Goal: Communication & Community: Answer question/provide support

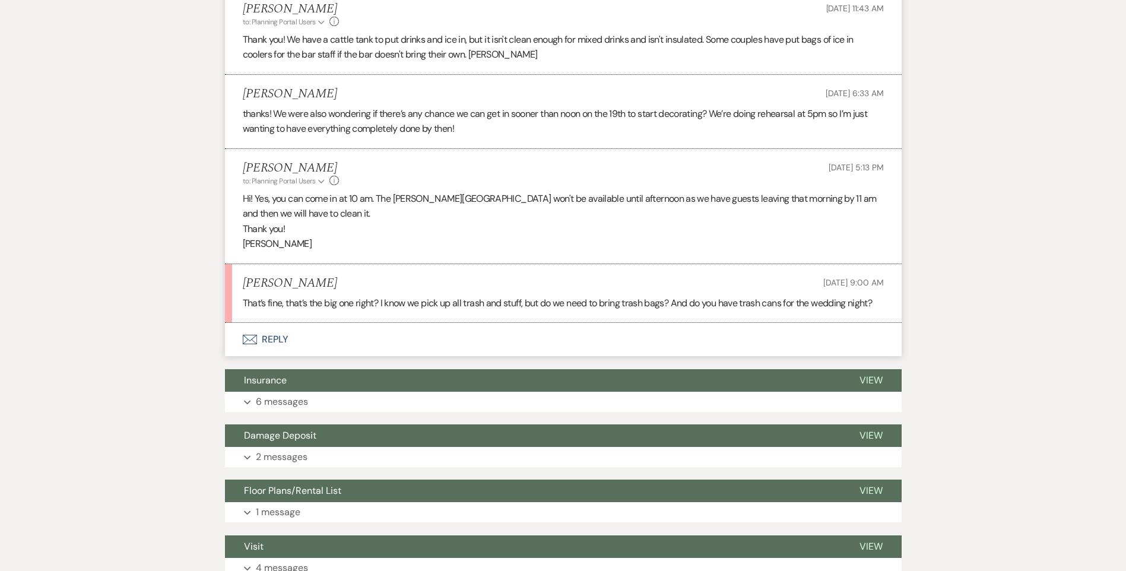
scroll to position [671, 0]
click at [276, 337] on button "Envelope Reply" at bounding box center [563, 340] width 677 height 33
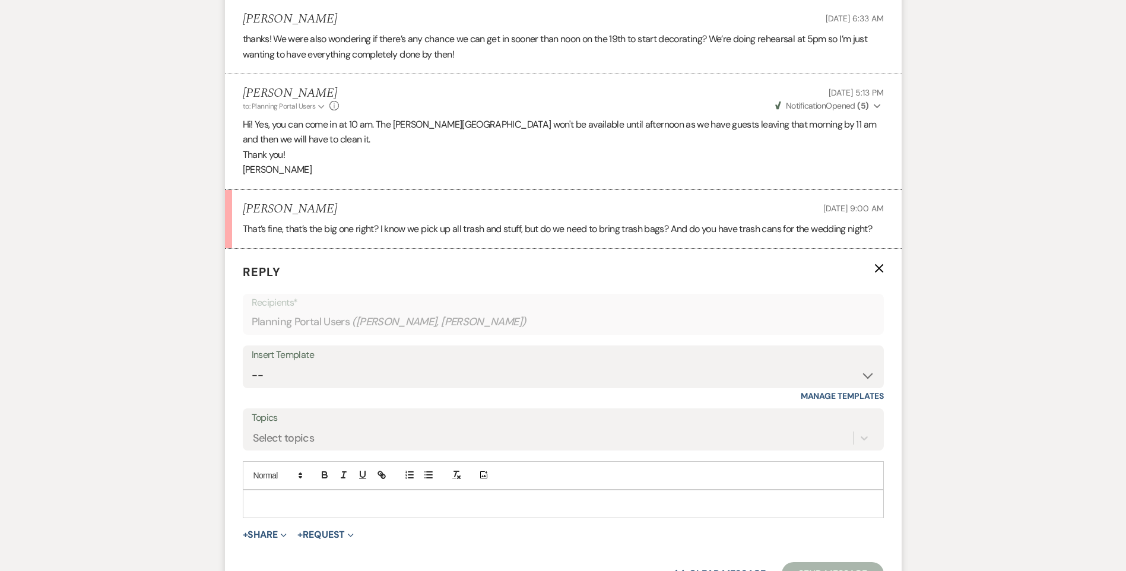
scroll to position [908, 0]
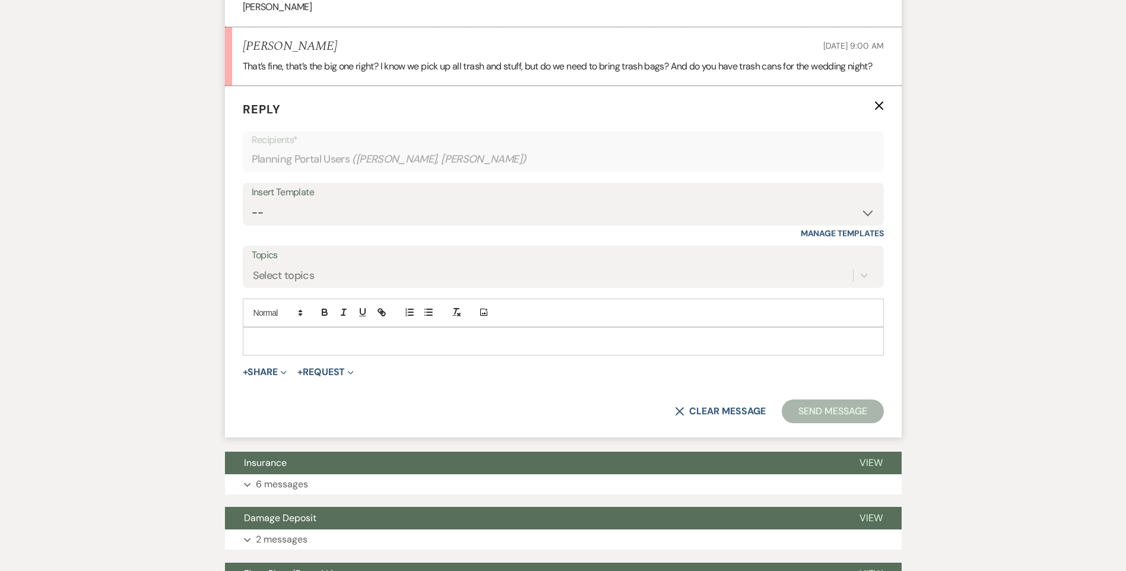
click at [265, 340] on p at bounding box center [563, 341] width 622 height 13
click at [349, 342] on p "That is correct. We provide trash bags" at bounding box center [563, 341] width 622 height 13
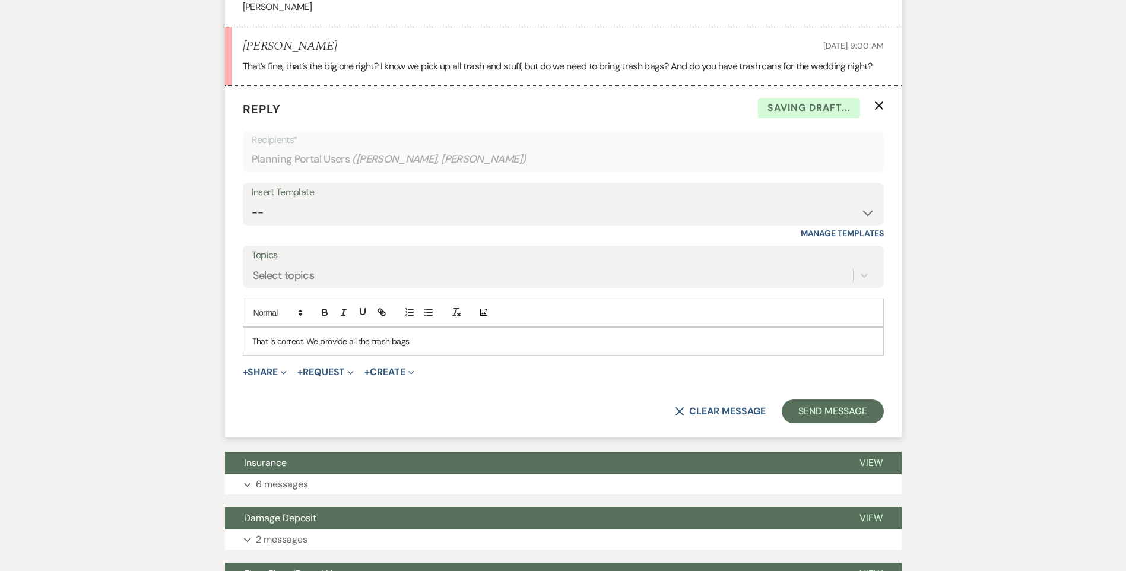
click at [449, 340] on p "That is correct. We provide all the trash bags" at bounding box center [563, 341] width 622 height 13
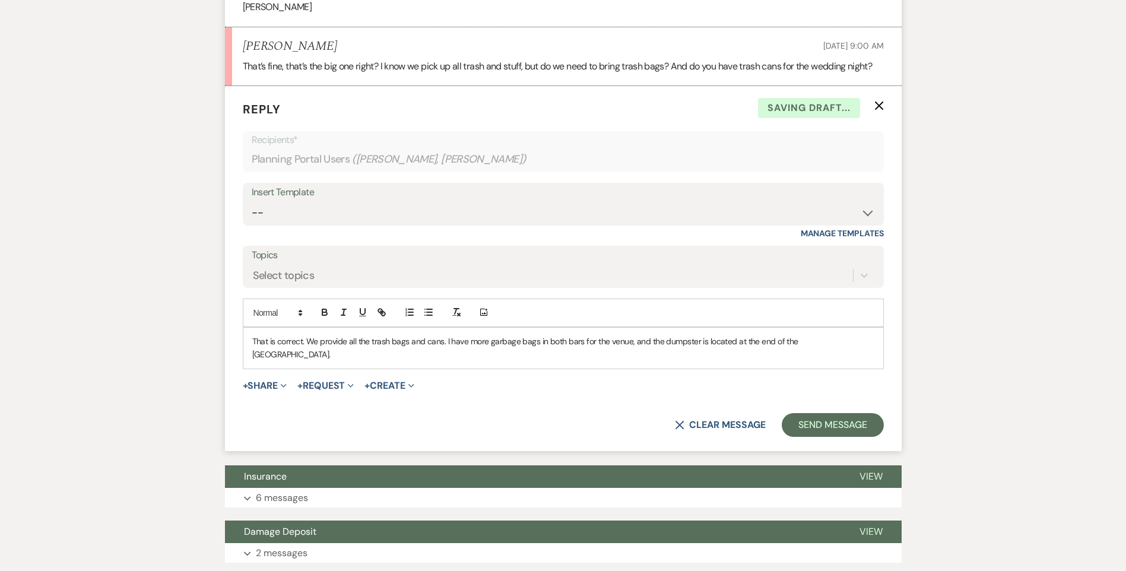
click at [856, 342] on p "That is correct. We provide all the trash bags and cans. I have more garbage ba…" at bounding box center [563, 348] width 622 height 27
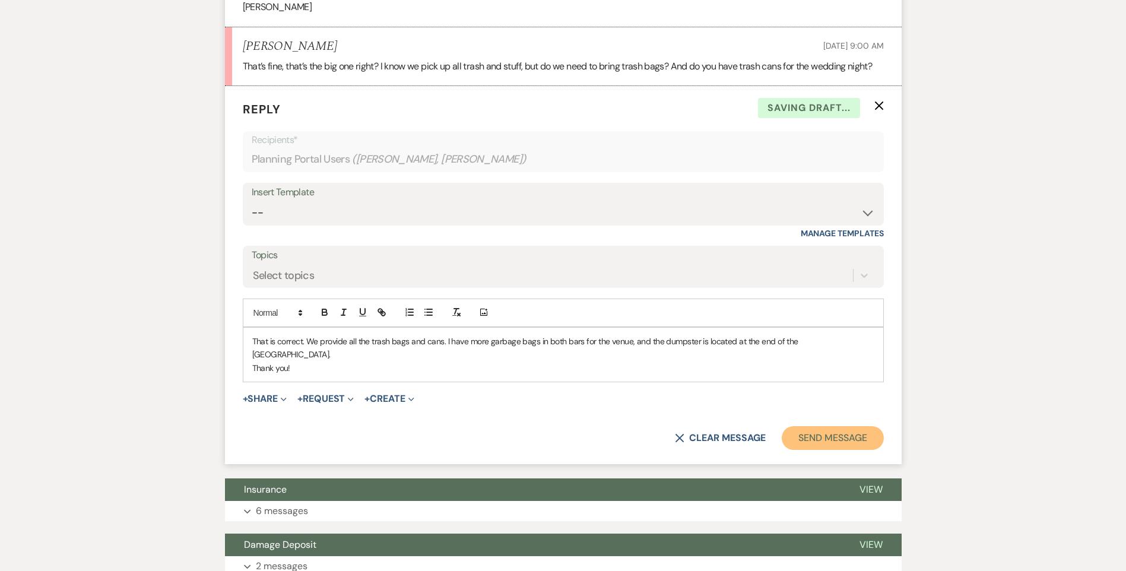
click at [835, 426] on button "Send Message" at bounding box center [833, 438] width 102 height 24
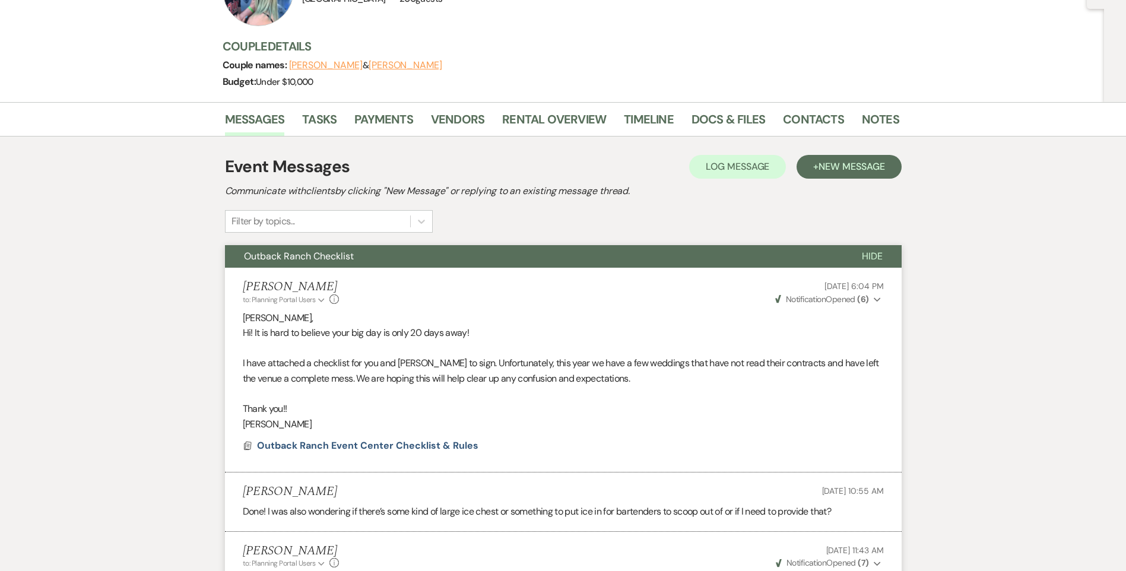
scroll to position [0, 0]
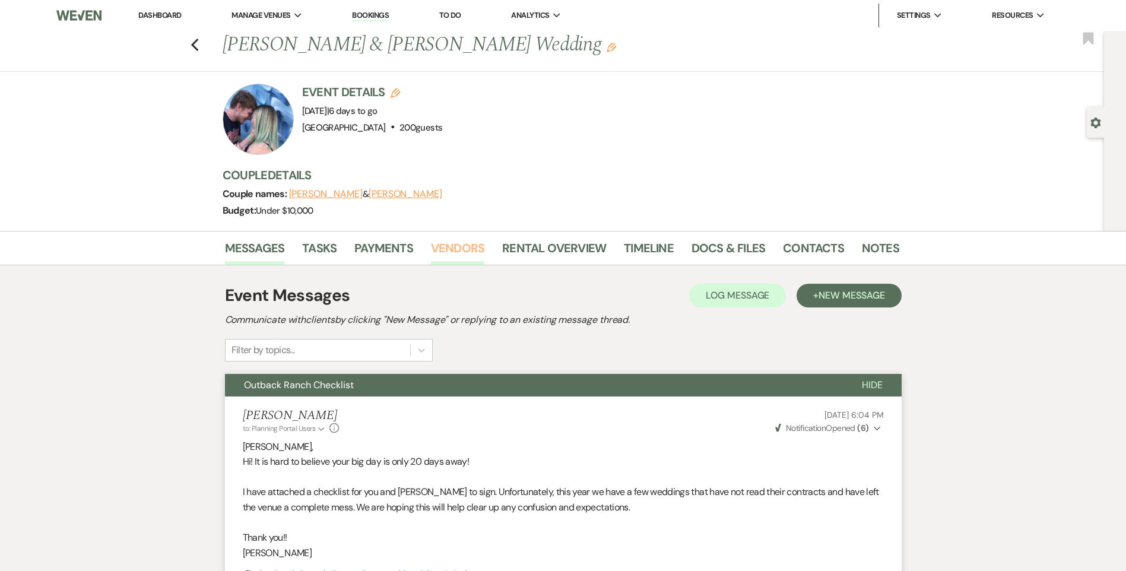
click at [442, 252] on link "Vendors" at bounding box center [457, 252] width 53 height 26
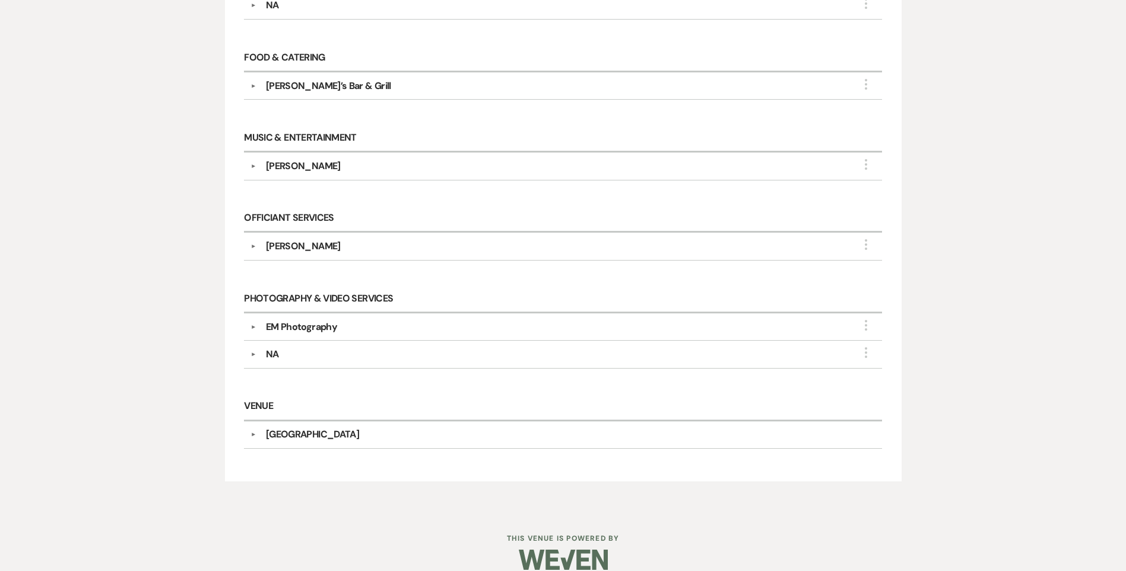
scroll to position [567, 0]
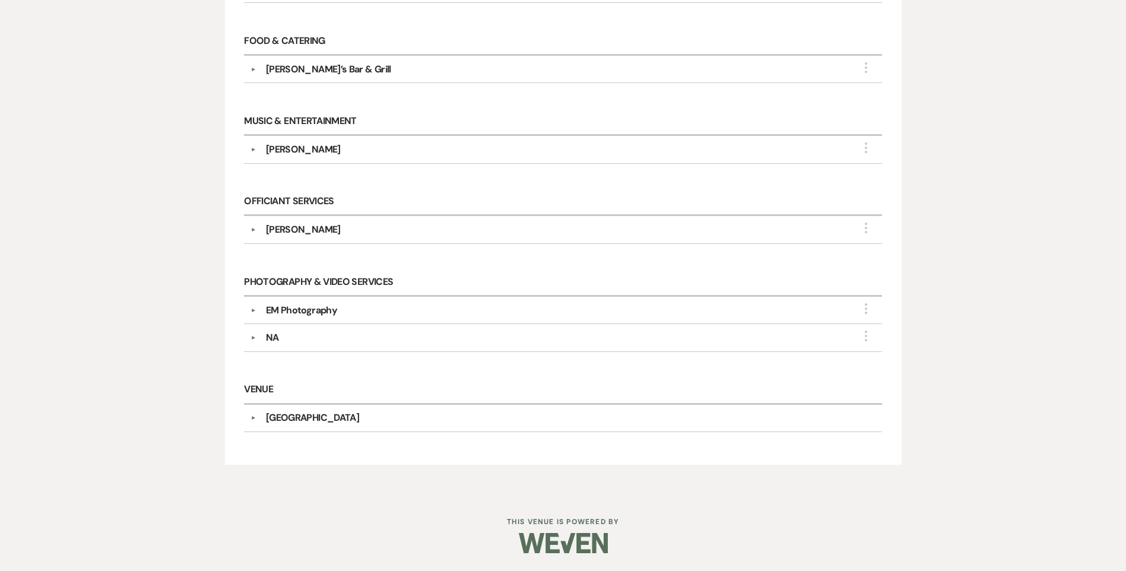
click at [330, 151] on div "Morgan Bauchman" at bounding box center [303, 149] width 75 height 14
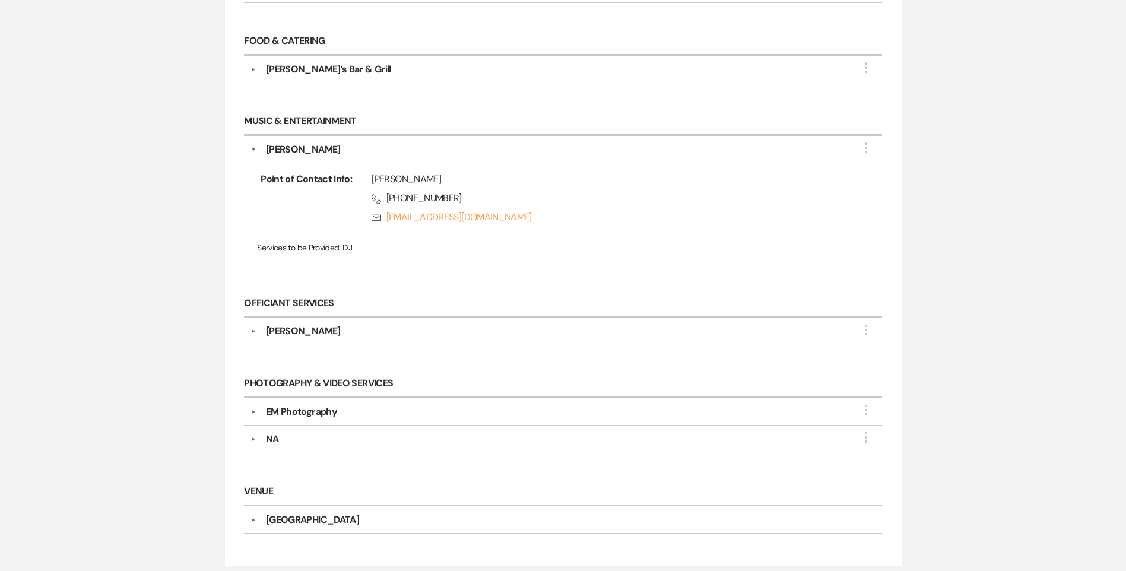
click at [330, 151] on div "Morgan Bauchman" at bounding box center [303, 149] width 75 height 14
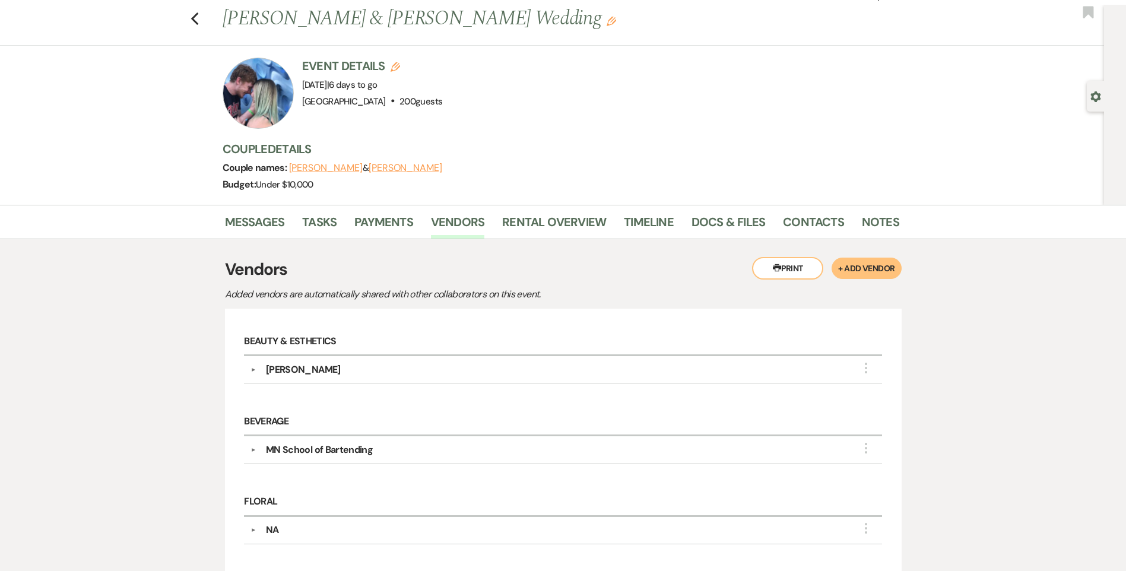
scroll to position [0, 0]
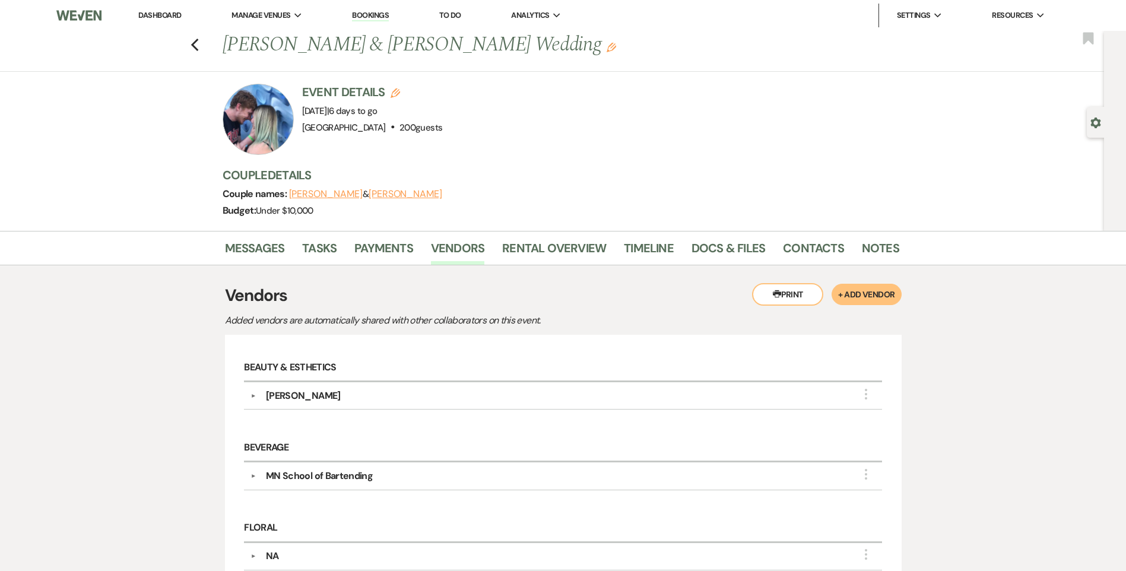
click at [160, 12] on link "Dashboard" at bounding box center [159, 15] width 43 height 10
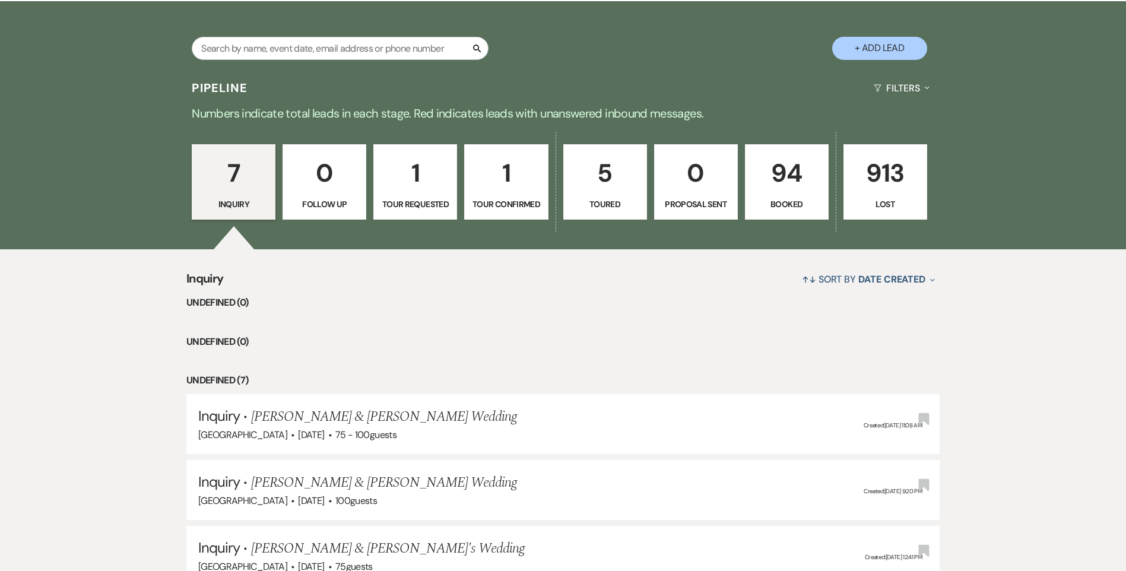
scroll to position [415, 0]
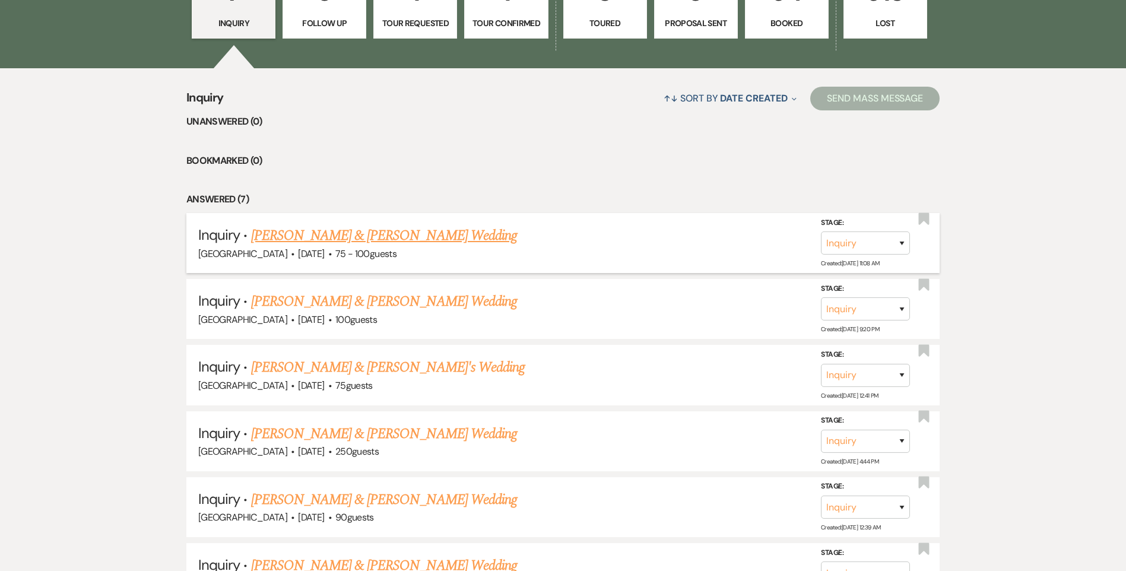
click at [304, 237] on link "[PERSON_NAME] & [PERSON_NAME] Wedding" at bounding box center [384, 235] width 266 height 21
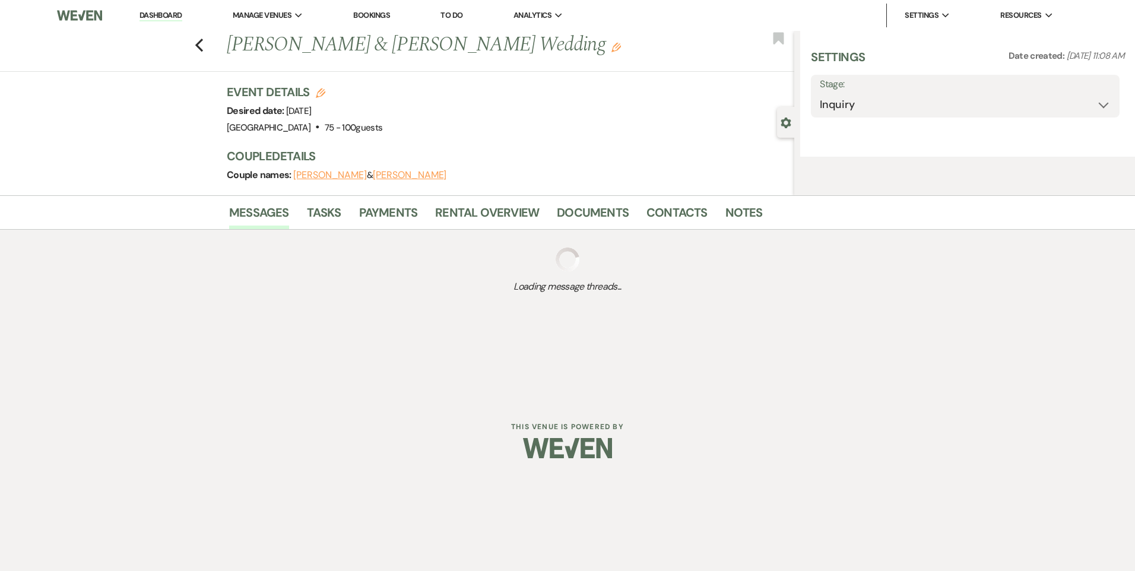
select select "5"
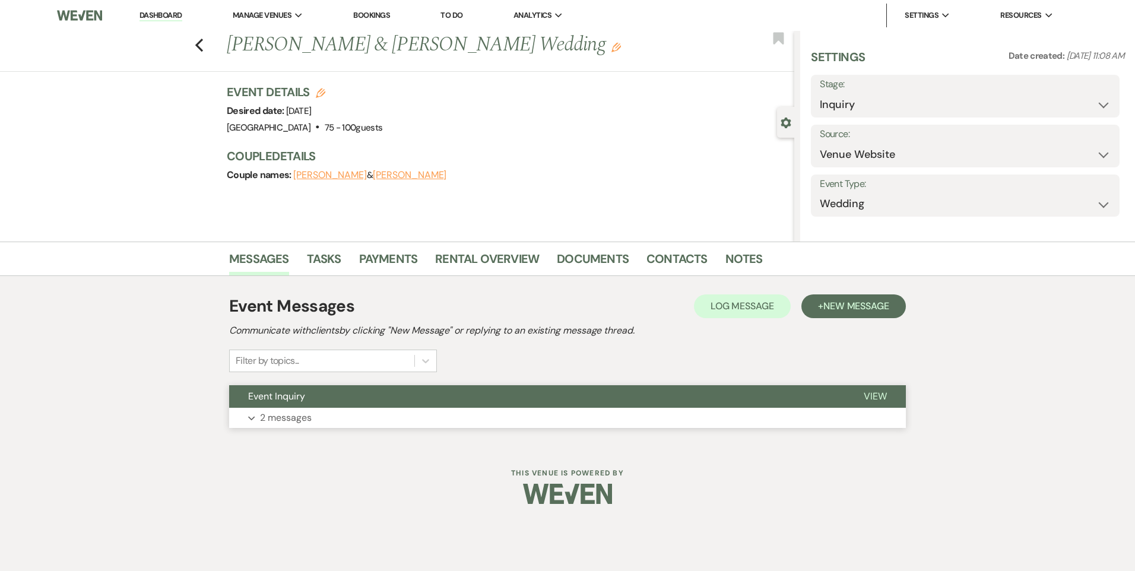
click at [416, 400] on button "Event Inquiry" at bounding box center [537, 396] width 616 height 23
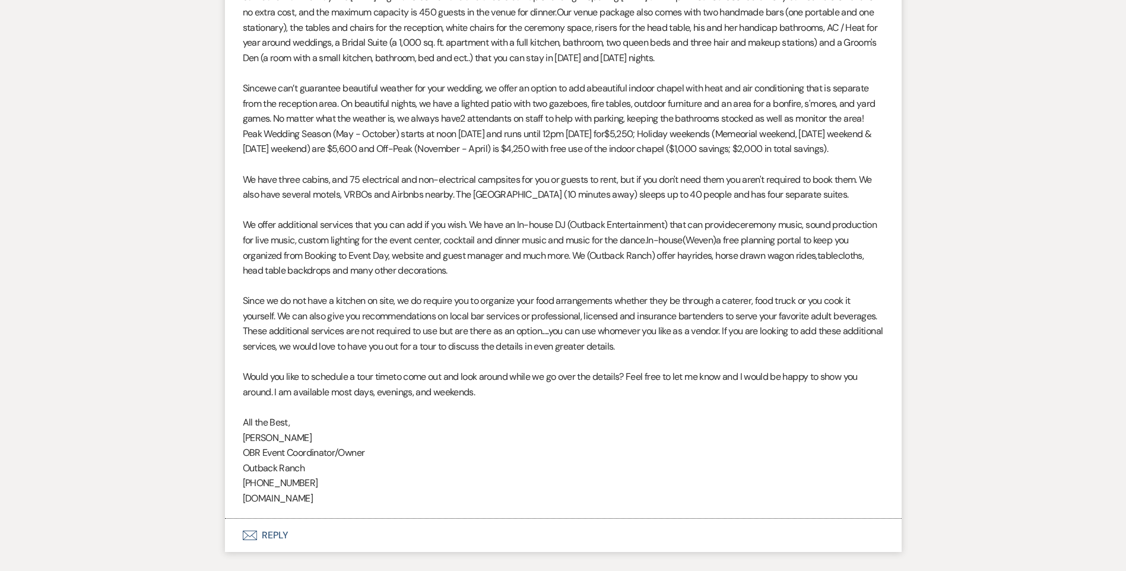
scroll to position [887, 0]
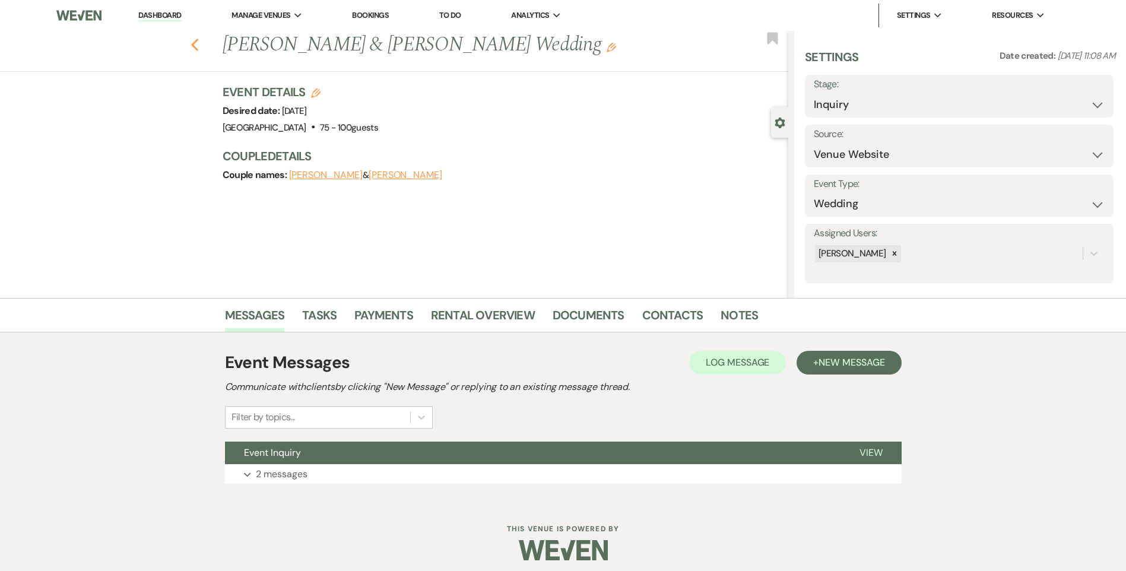
click at [199, 45] on icon "Previous" at bounding box center [195, 45] width 9 height 14
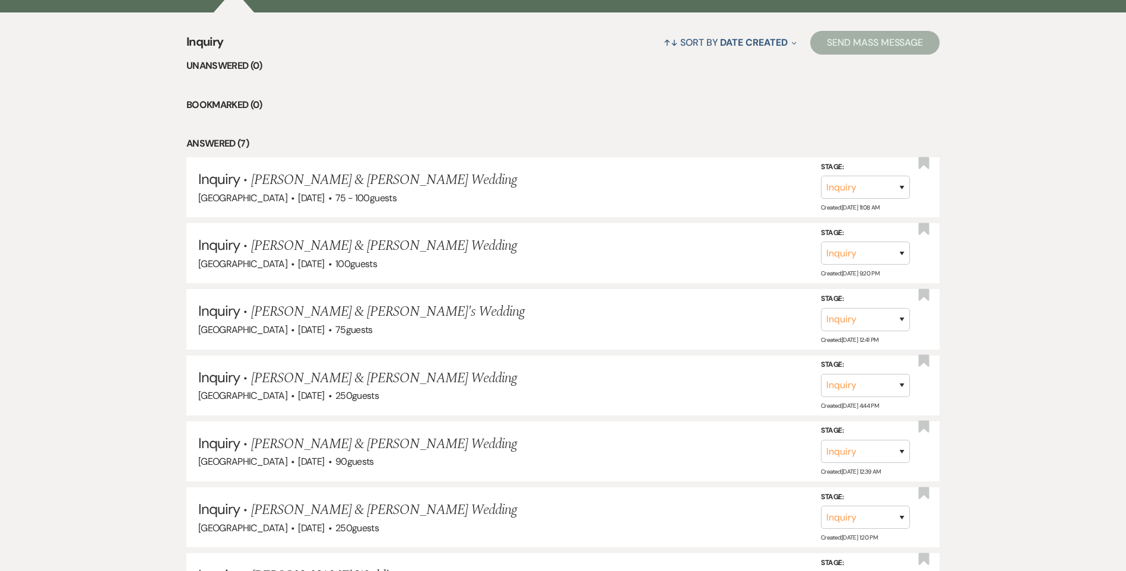
scroll to position [474, 0]
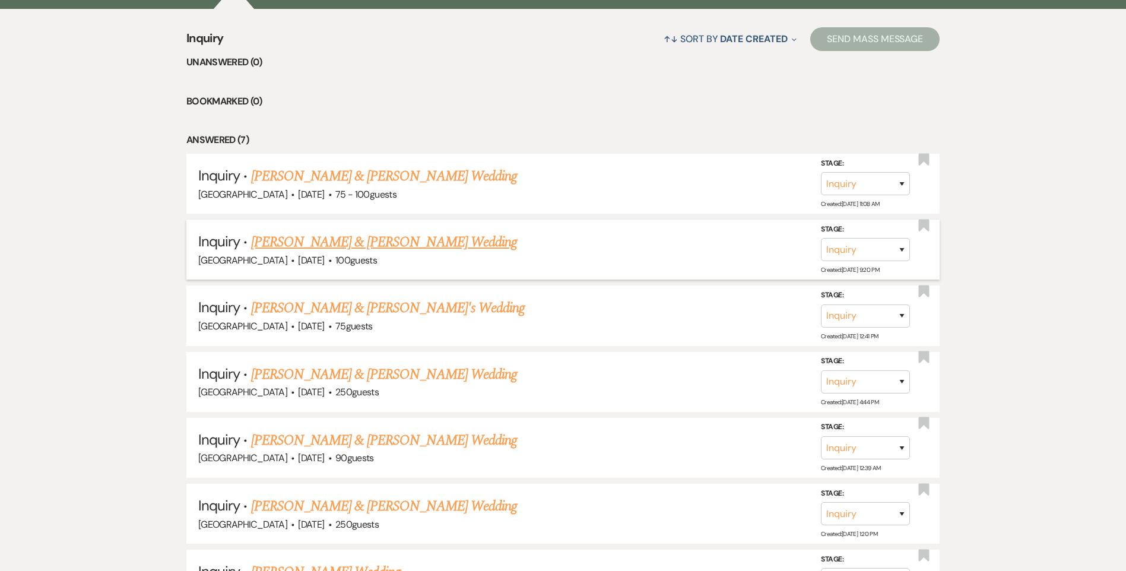
click at [304, 244] on link "[PERSON_NAME] & [PERSON_NAME] Wedding" at bounding box center [384, 242] width 266 height 21
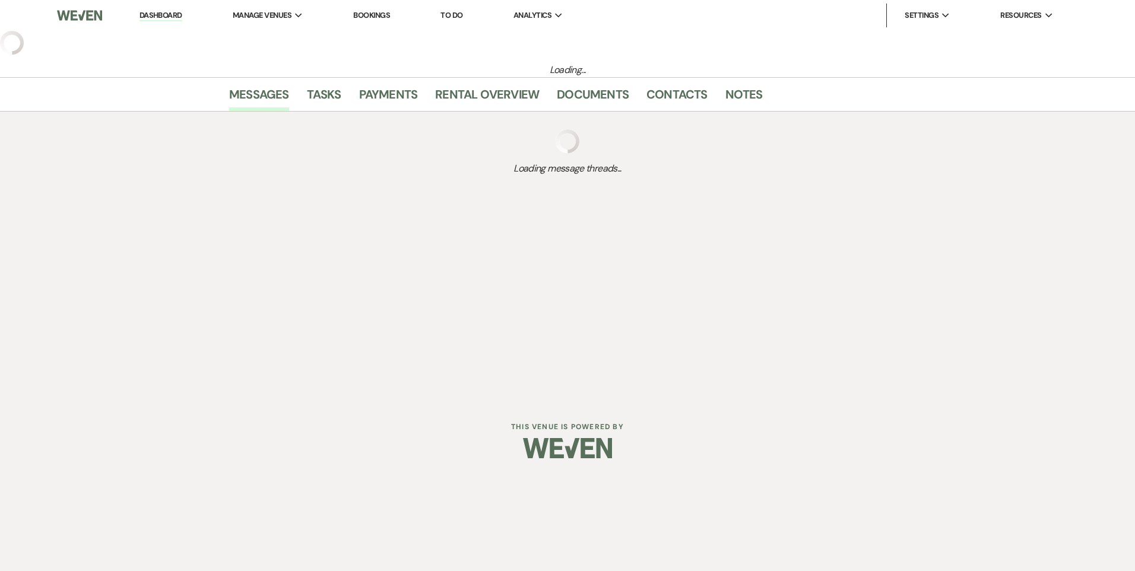
select select "5"
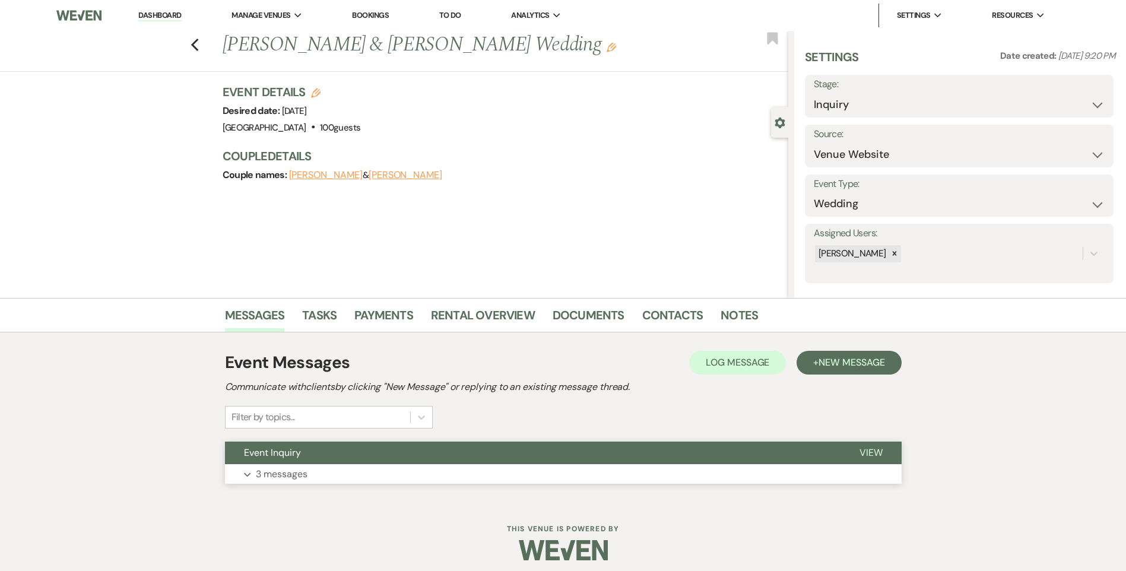
click at [339, 455] on button "Event Inquiry" at bounding box center [533, 453] width 616 height 23
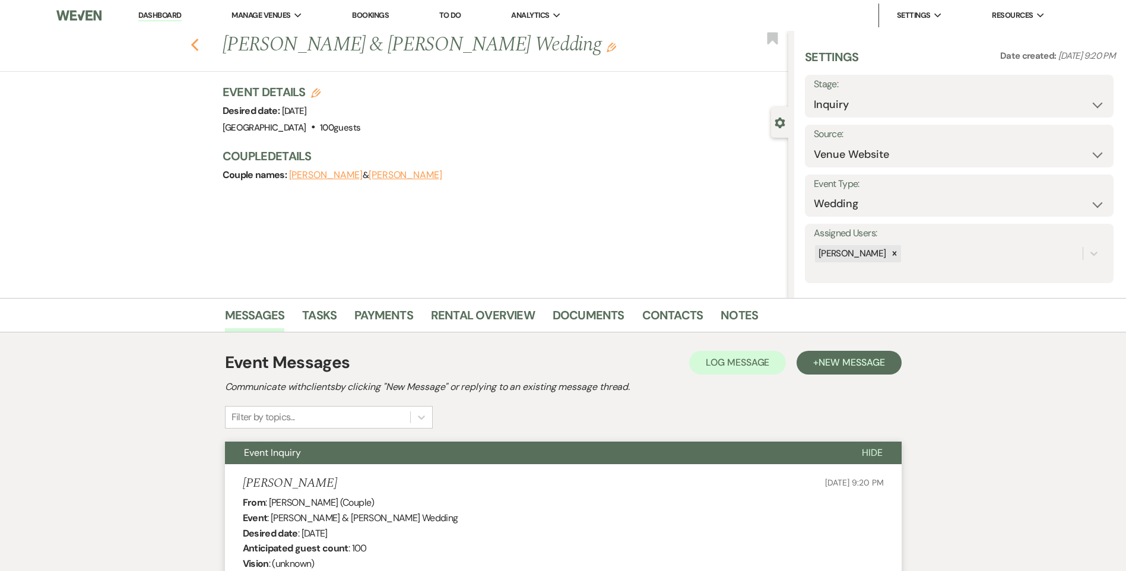
click at [198, 47] on use "button" at bounding box center [195, 45] width 8 height 13
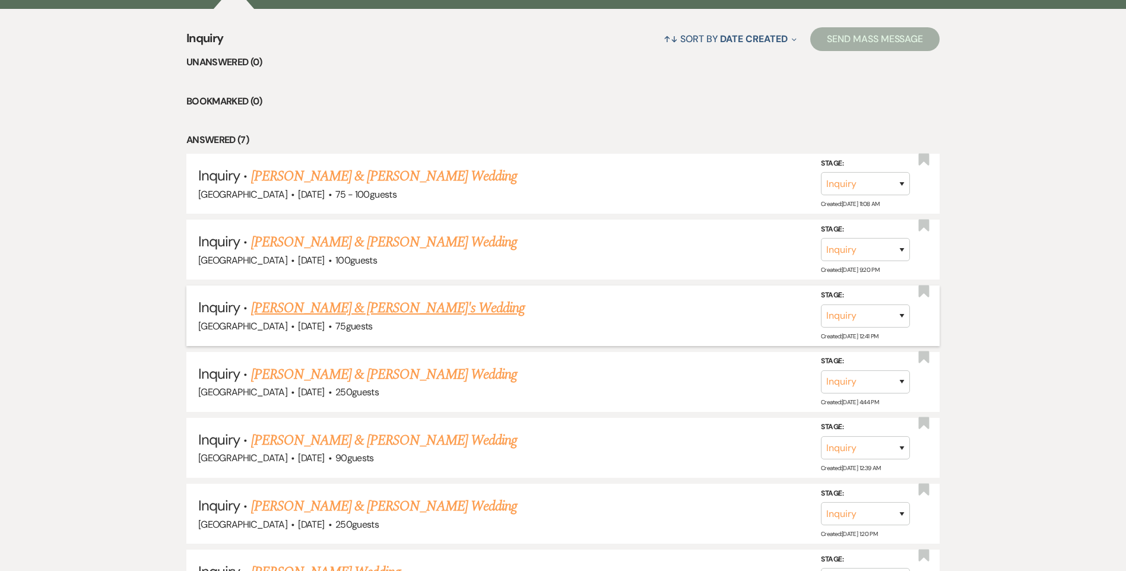
click at [326, 307] on link "[PERSON_NAME] & [PERSON_NAME]'s Wedding" at bounding box center [388, 307] width 274 height 21
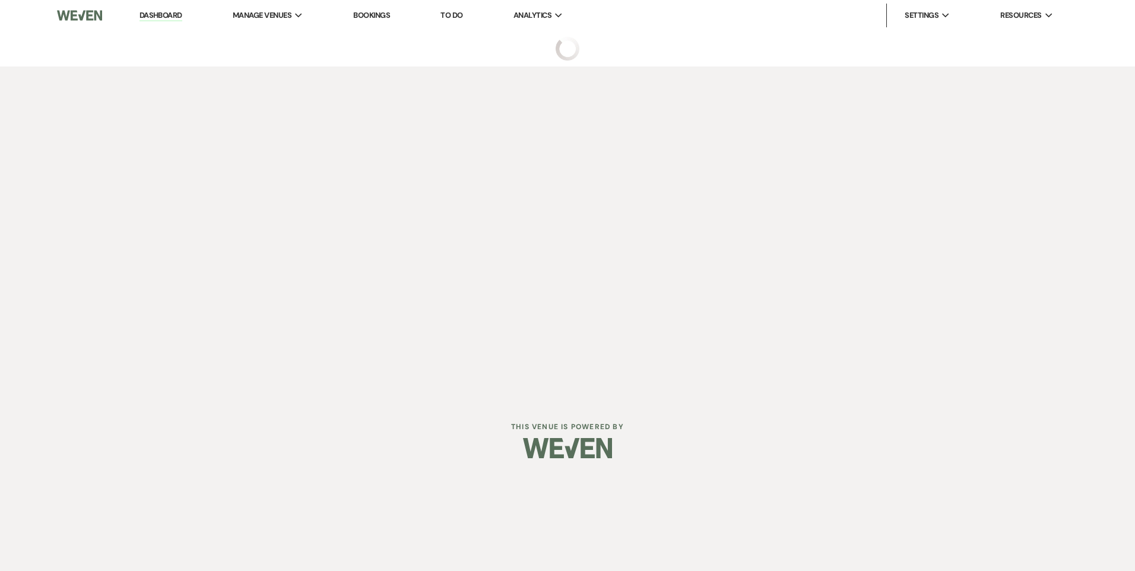
select select "5"
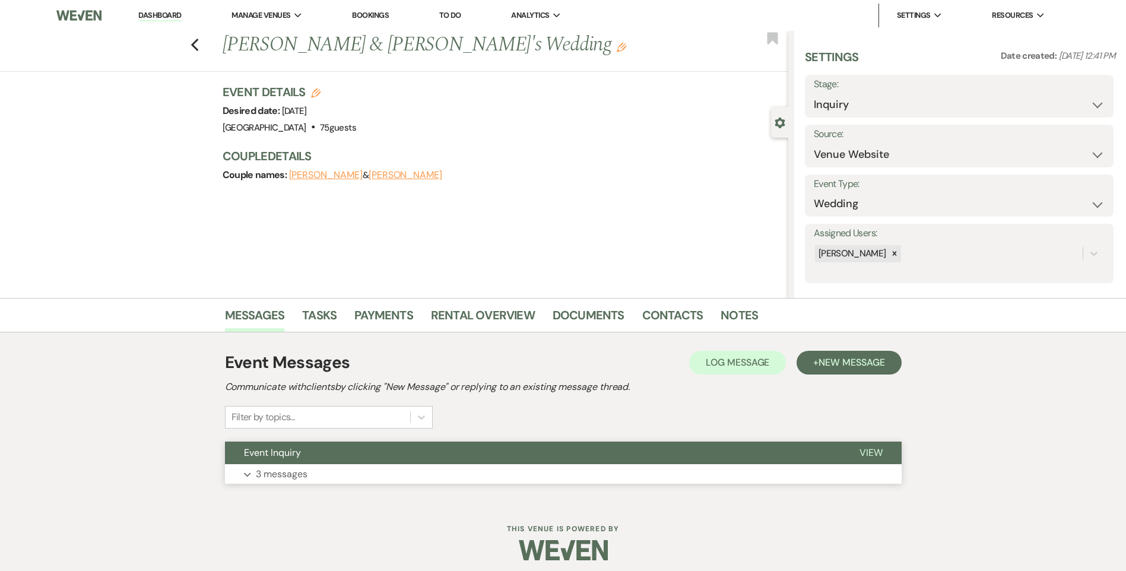
click at [353, 456] on button "Event Inquiry" at bounding box center [533, 453] width 616 height 23
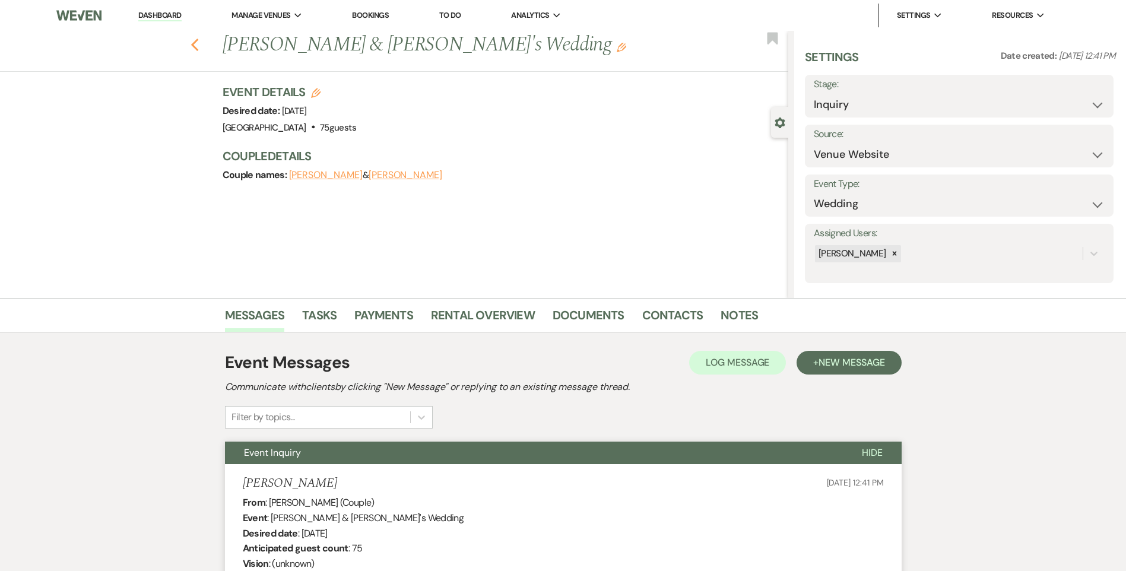
click at [198, 42] on use "button" at bounding box center [195, 45] width 8 height 13
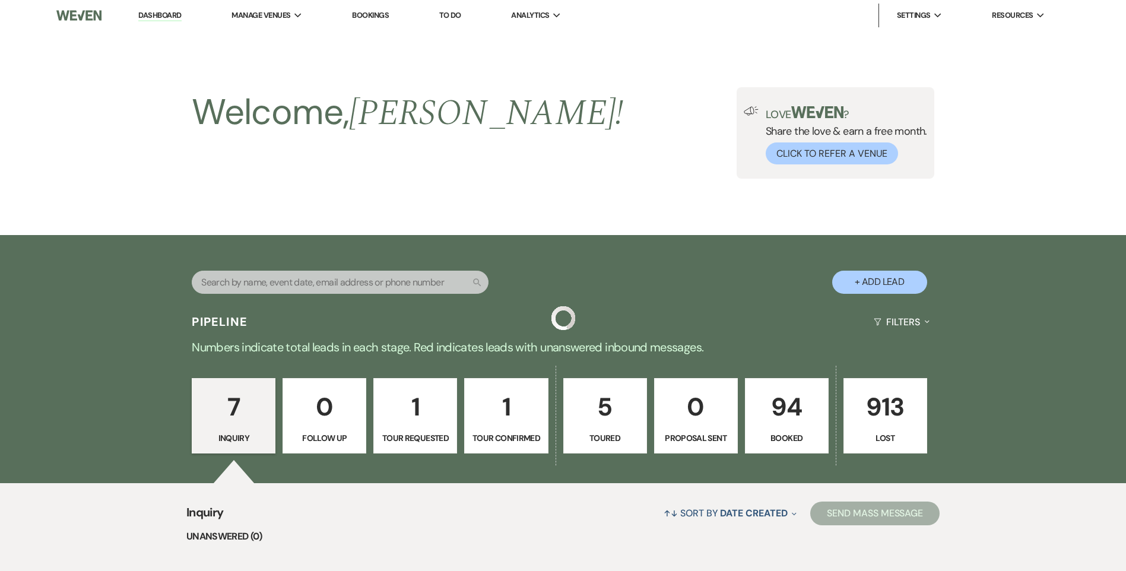
scroll to position [474, 0]
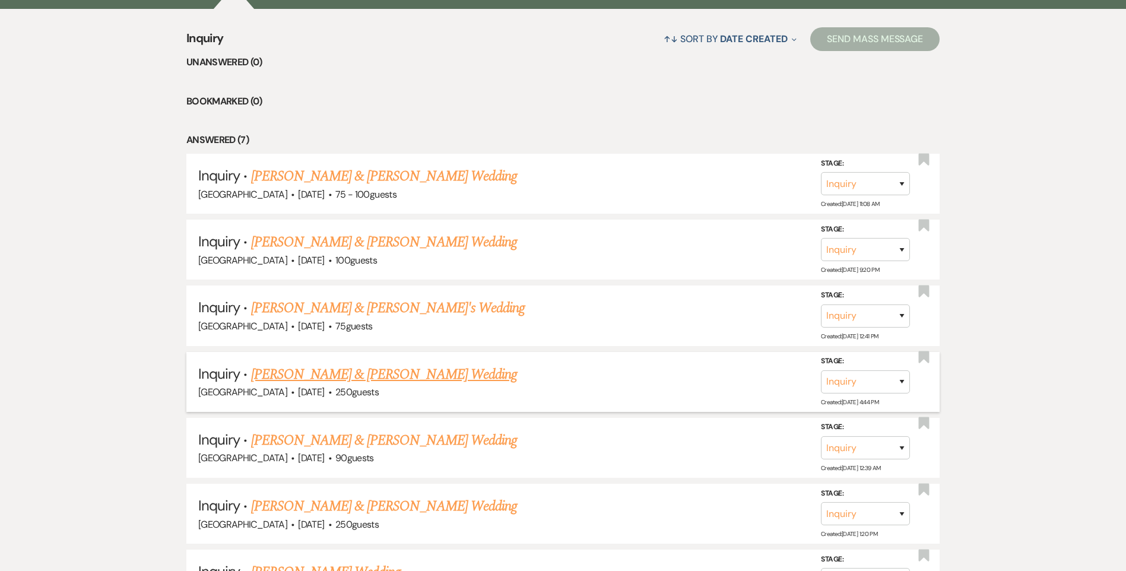
click at [463, 374] on link "[PERSON_NAME] & [PERSON_NAME] Wedding" at bounding box center [384, 374] width 266 height 21
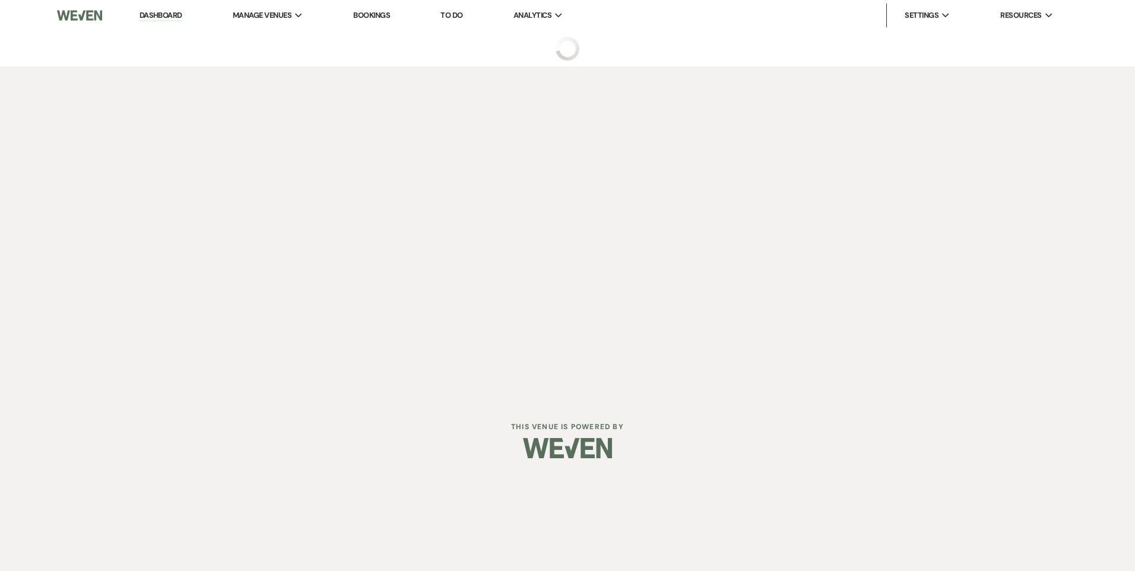
select select "5"
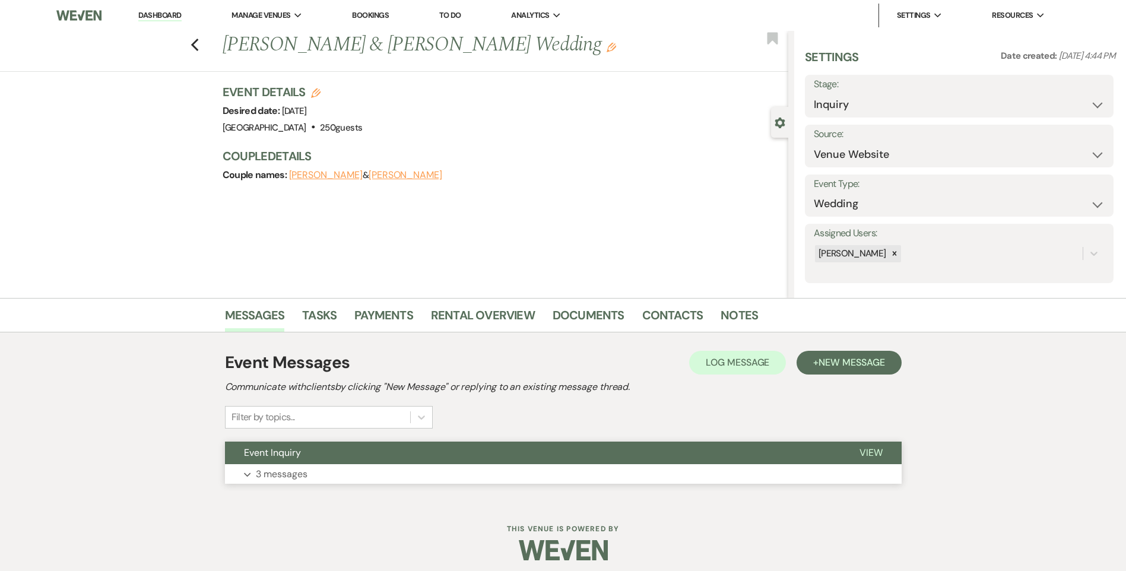
click at [502, 451] on button "Event Inquiry" at bounding box center [533, 453] width 616 height 23
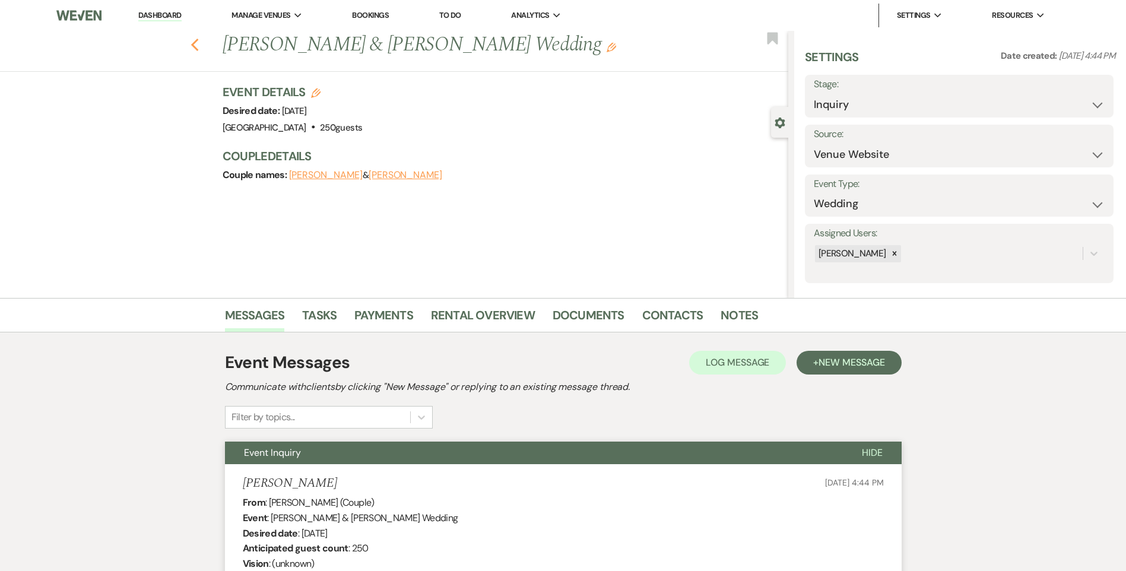
click at [198, 42] on use "button" at bounding box center [195, 45] width 8 height 13
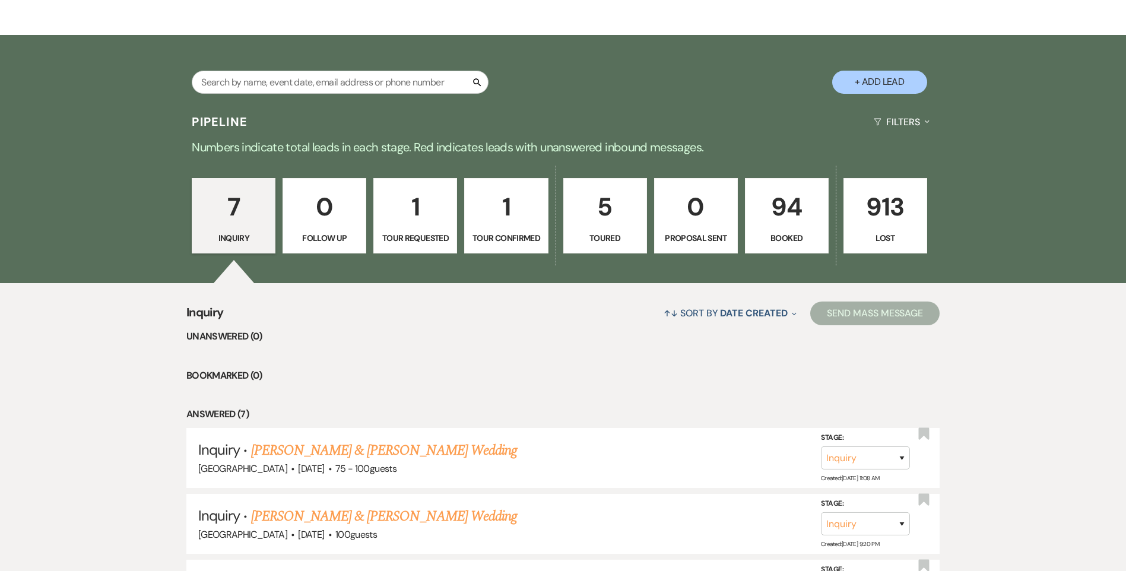
scroll to position [135, 0]
